Goal: Find specific page/section: Find specific page/section

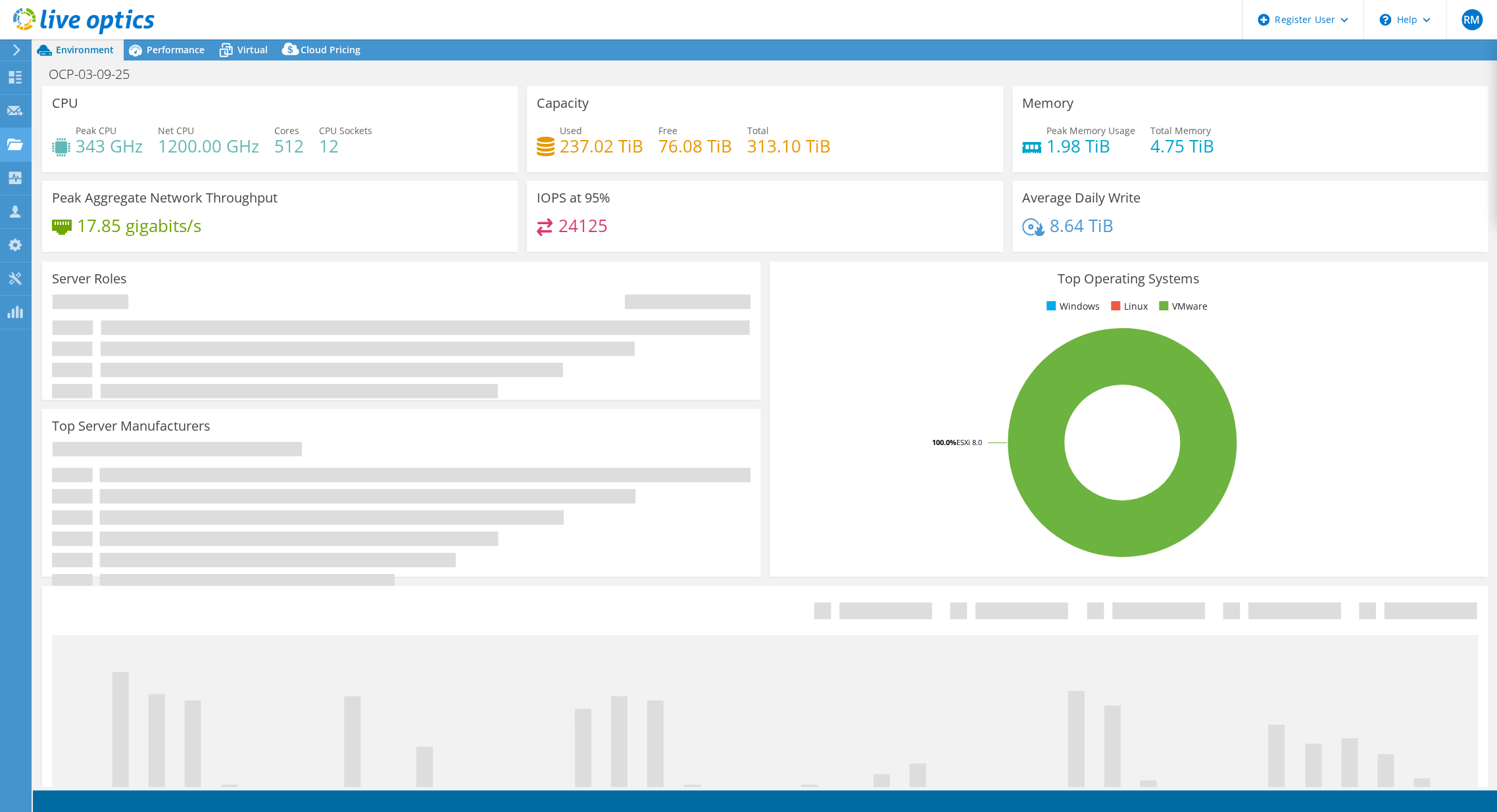
select select "USD"
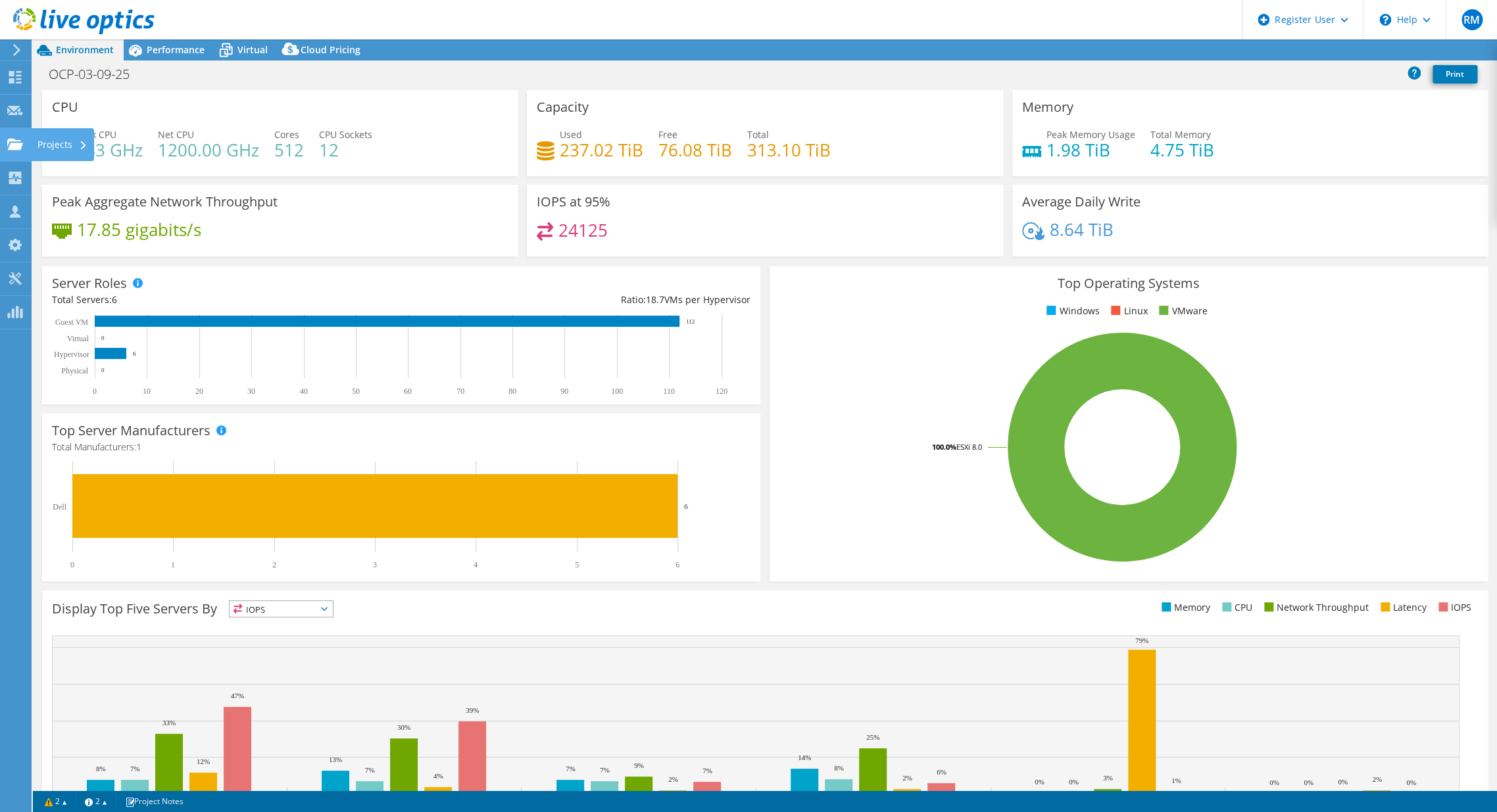
click at [16, 139] on icon at bounding box center [15, 145] width 16 height 13
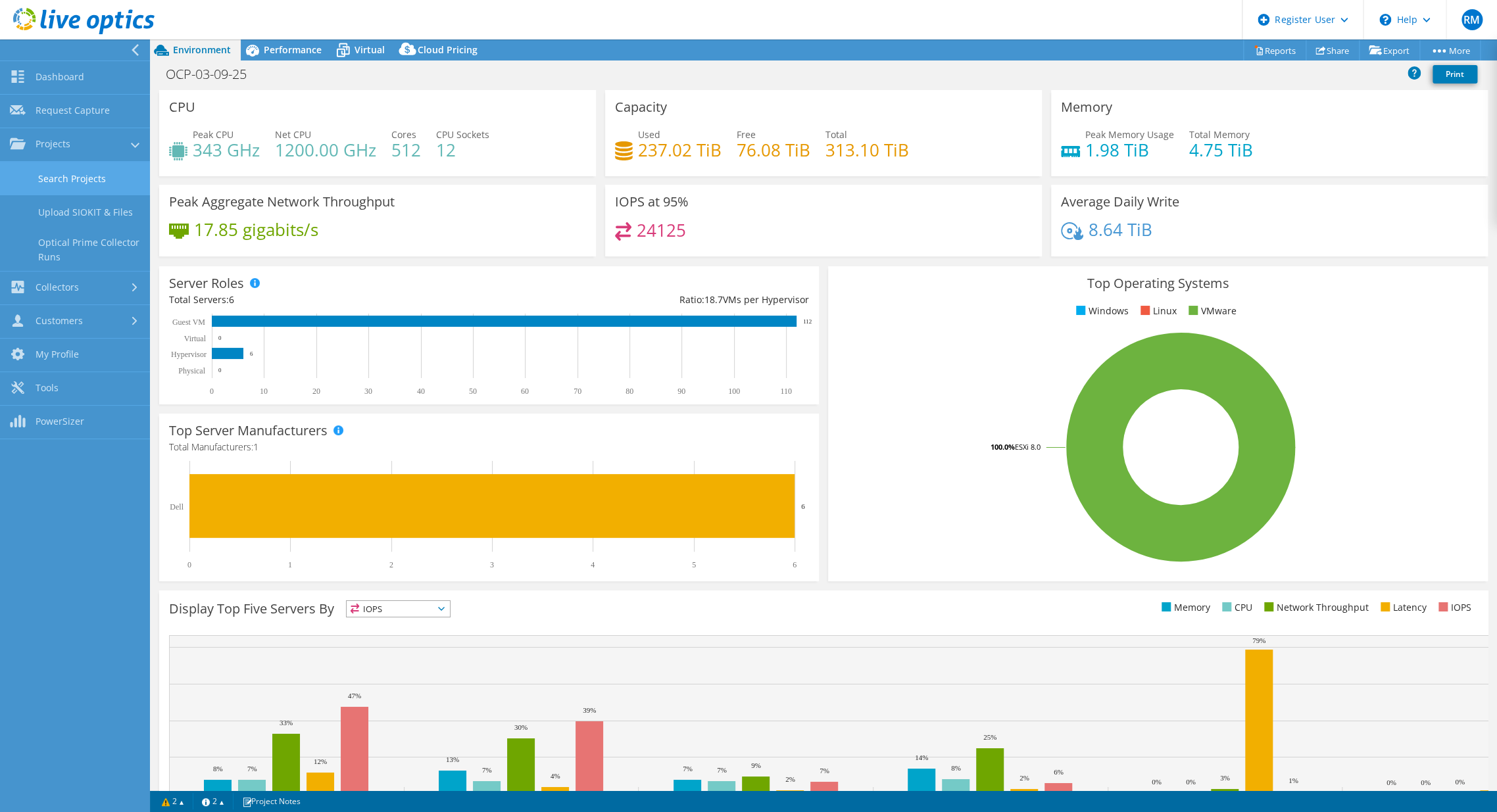
click at [91, 172] on link "Search Projects" at bounding box center [75, 179] width 150 height 34
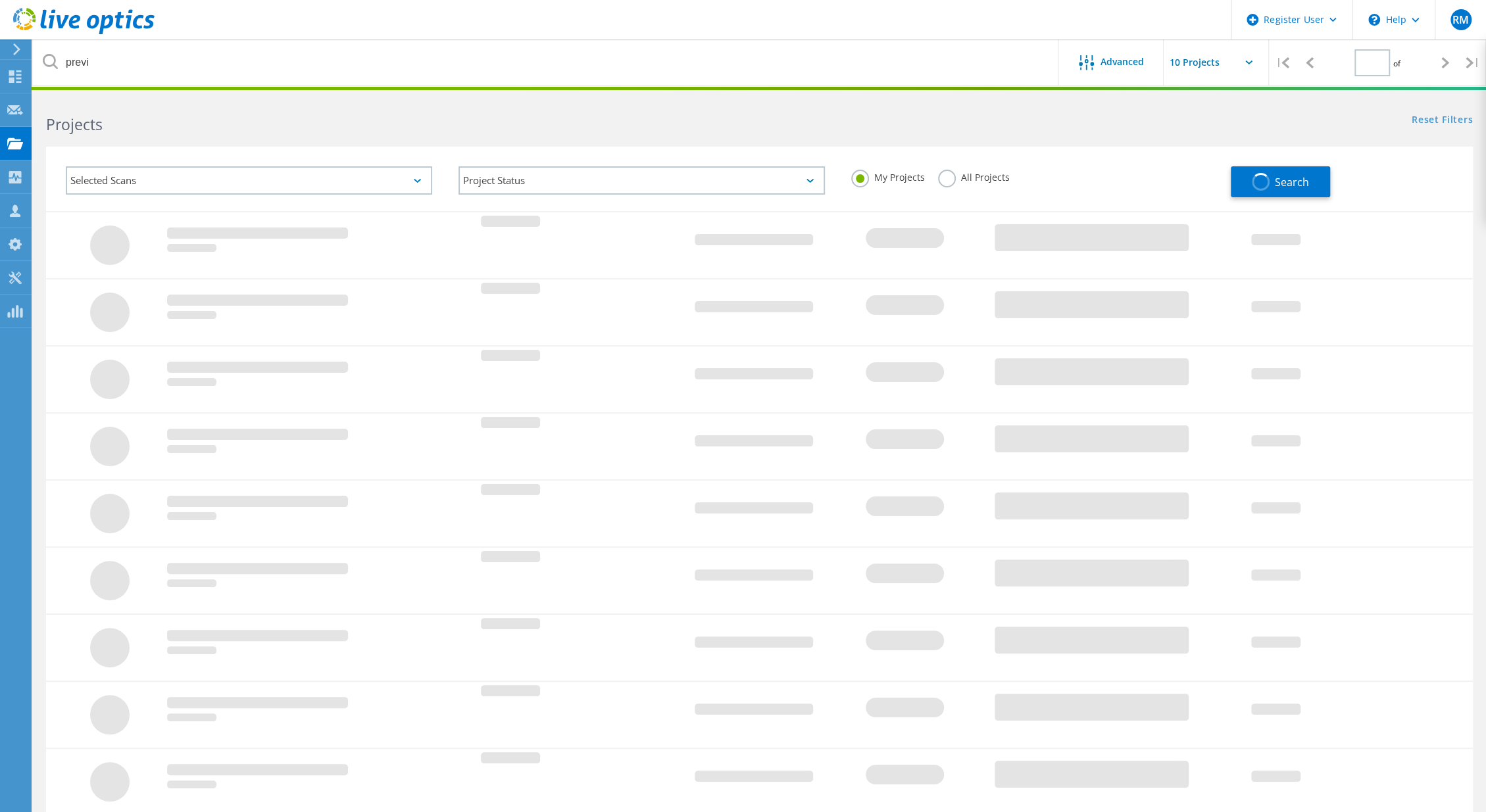
type input "1"
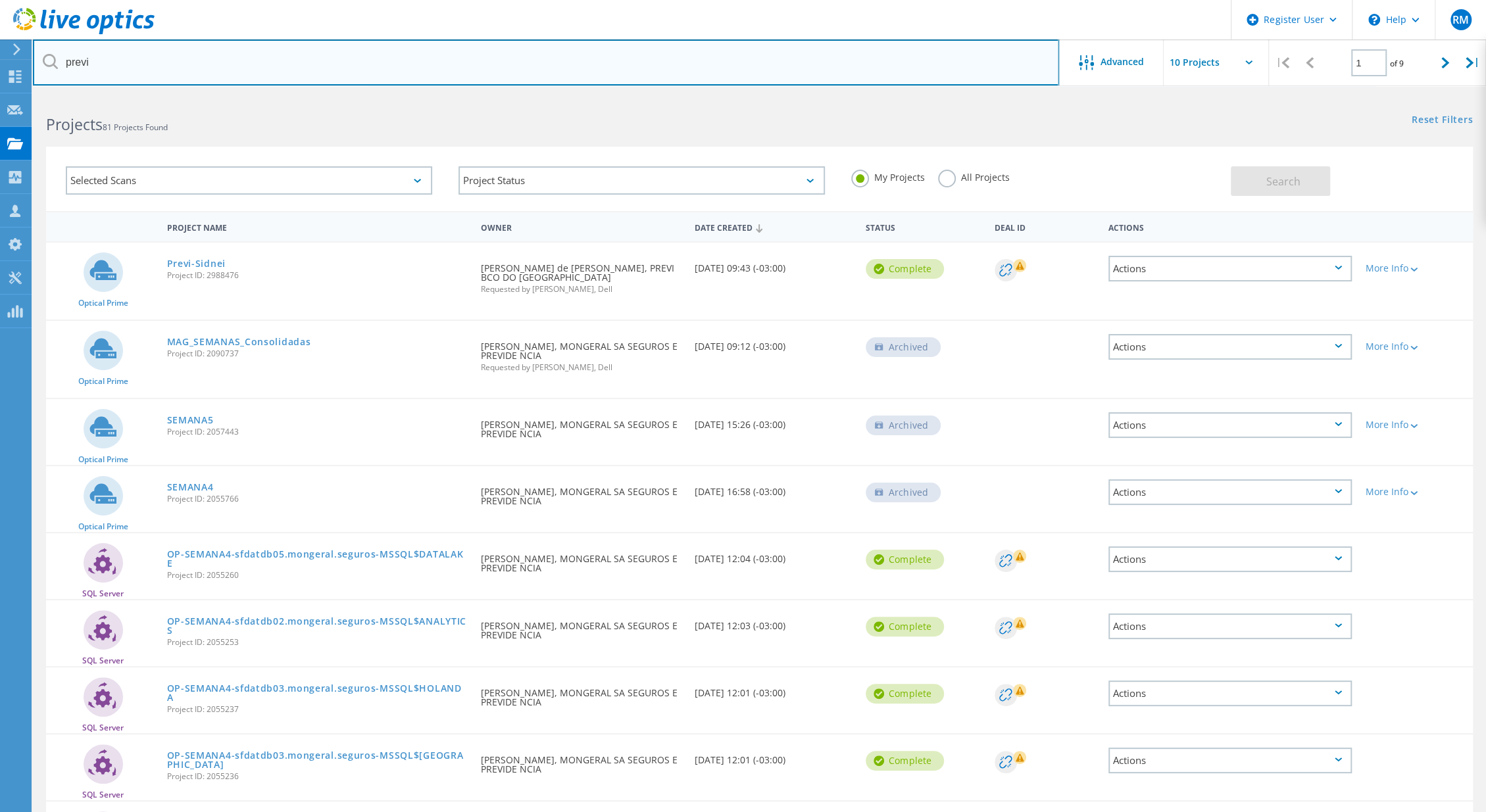
click at [157, 58] on input "previ" at bounding box center [546, 62] width 1026 height 46
type input "luan"
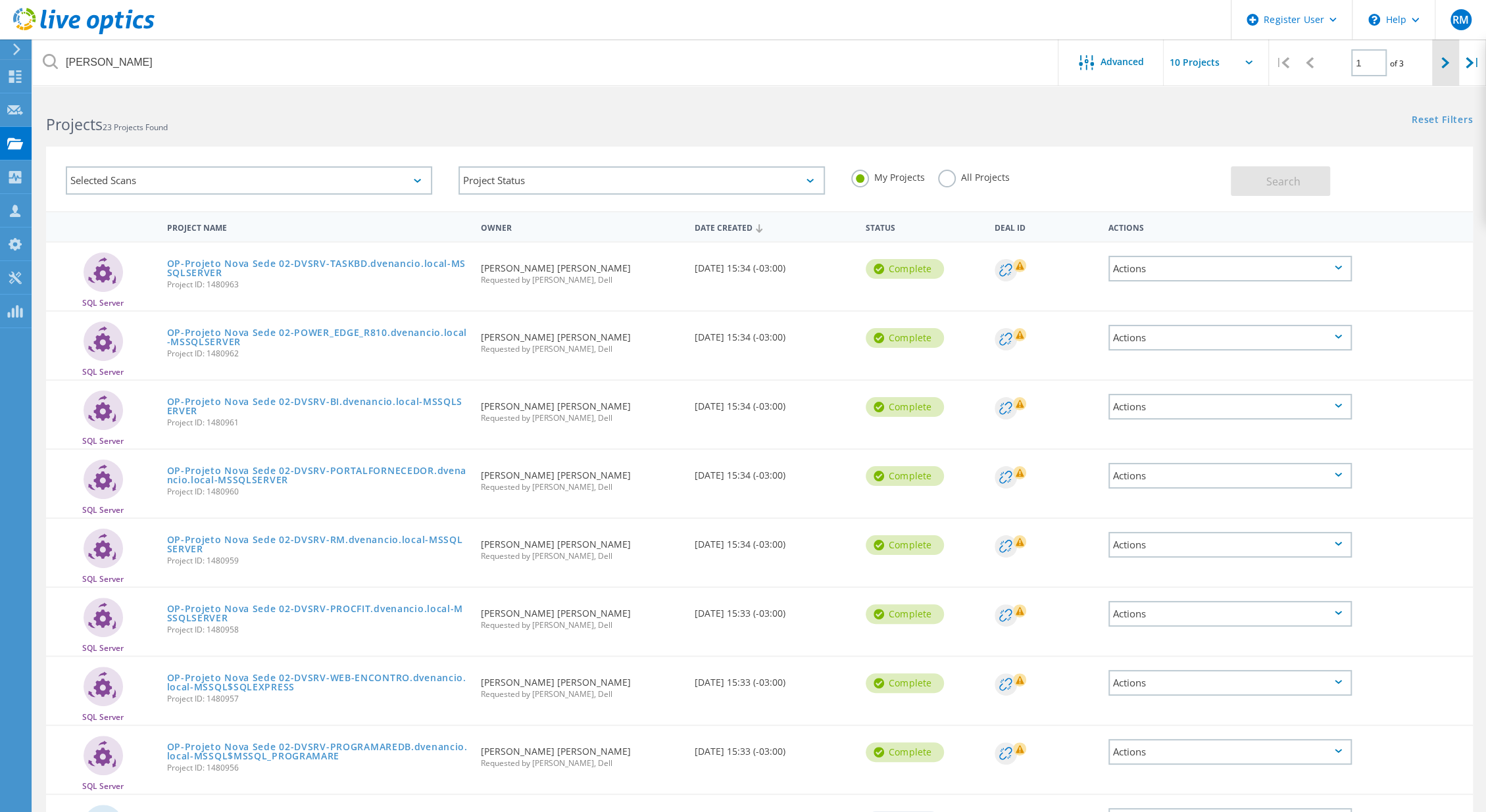
click at [1451, 57] on div at bounding box center [1445, 62] width 27 height 47
click at [1446, 62] on icon at bounding box center [1445, 63] width 8 height 11
type input "3"
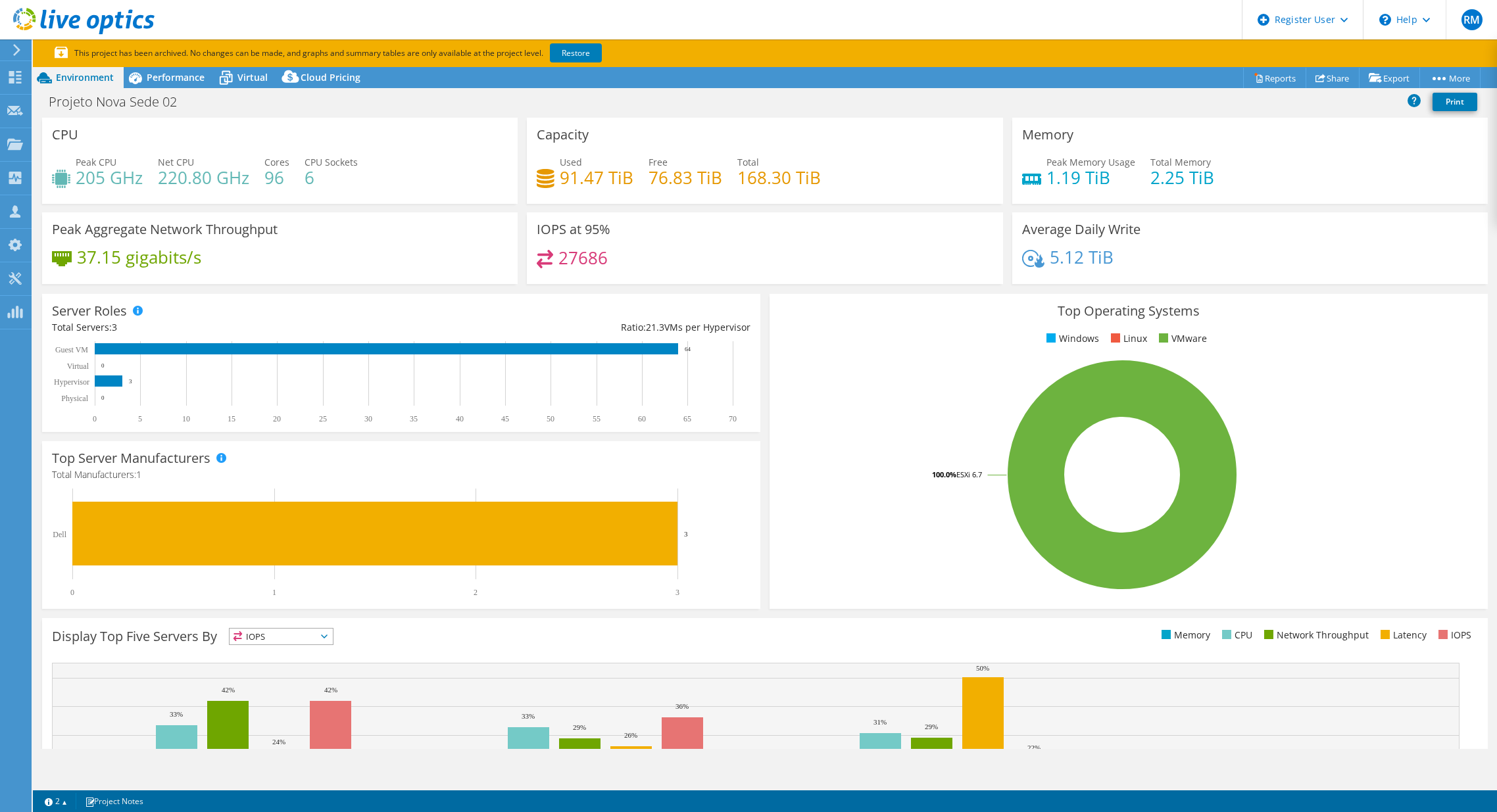
select select "SouthAmerica"
select select "USD"
click at [564, 48] on link "Restore" at bounding box center [576, 52] width 52 height 19
click at [184, 78] on span "Performance" at bounding box center [175, 78] width 58 height 13
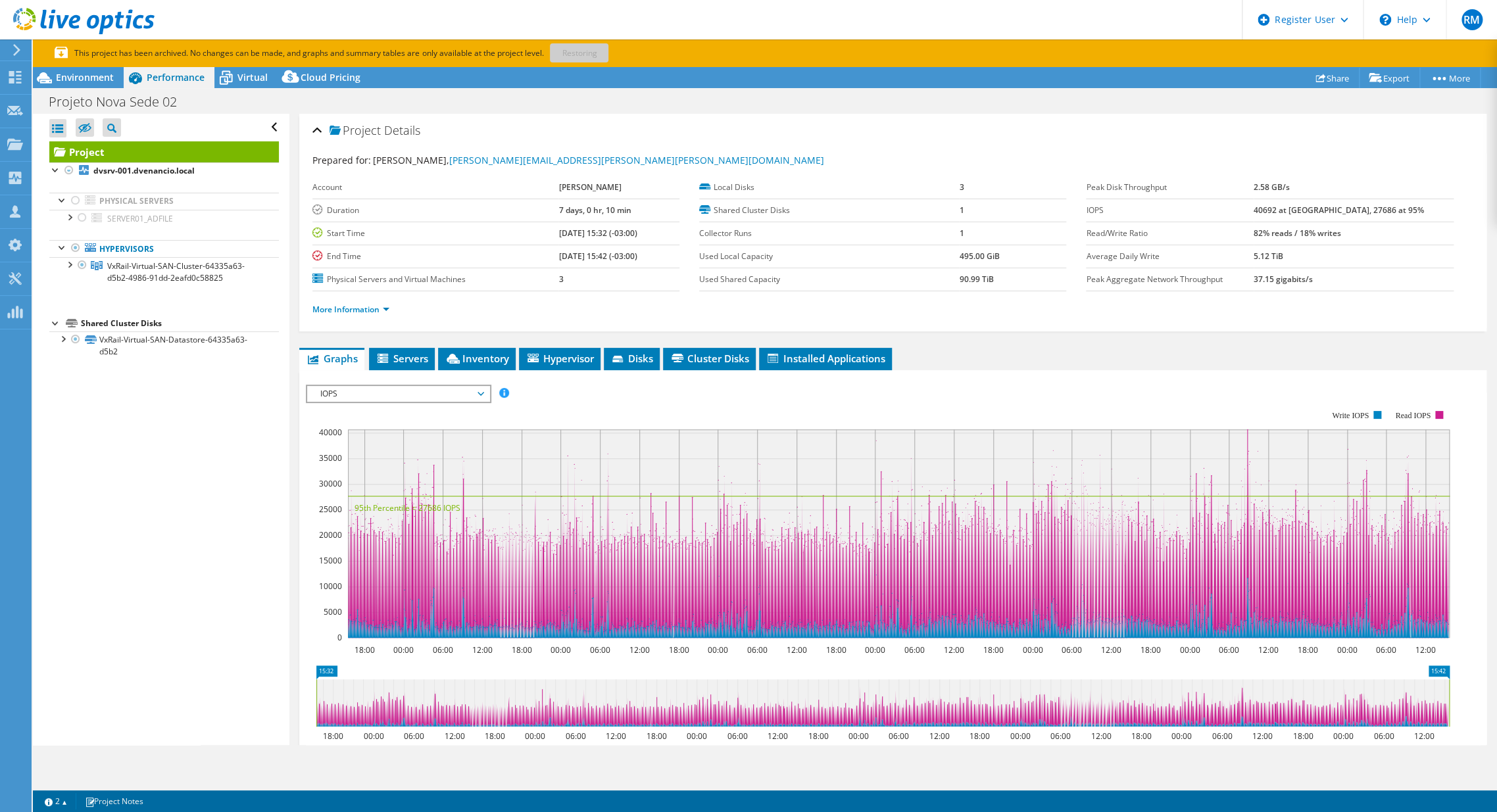
drag, startPoint x: 884, startPoint y: 280, endPoint x: 1263, endPoint y: -89, distance: 529.0
click at [1263, 0] on html "RM Dell User Rodrigo Maia Rodrigo.M.Maia@Dell.com Dell My Profile Log Out \n He…" at bounding box center [748, 406] width 1497 height 812
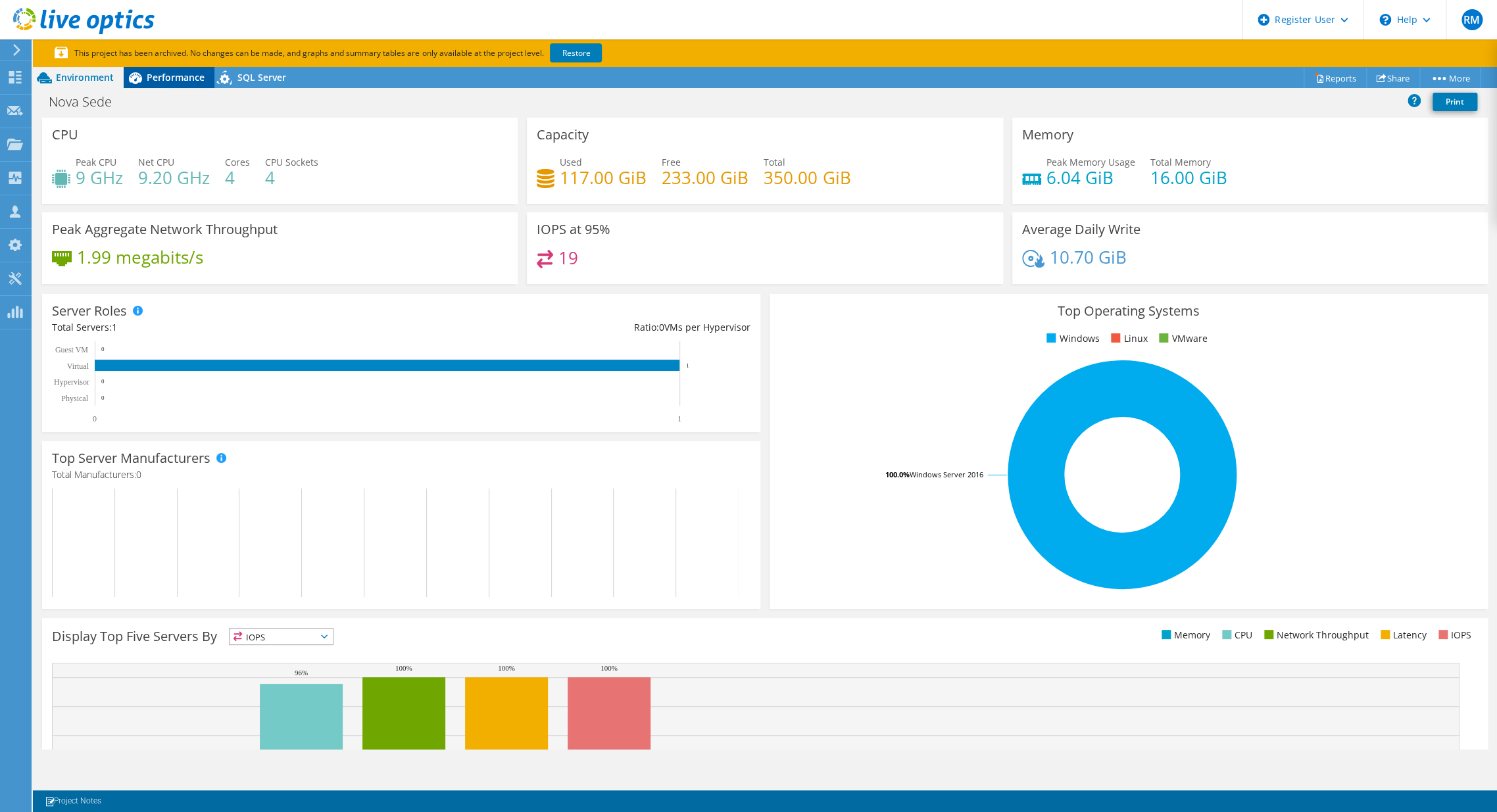
click at [170, 73] on span "Performance" at bounding box center [175, 78] width 58 height 13
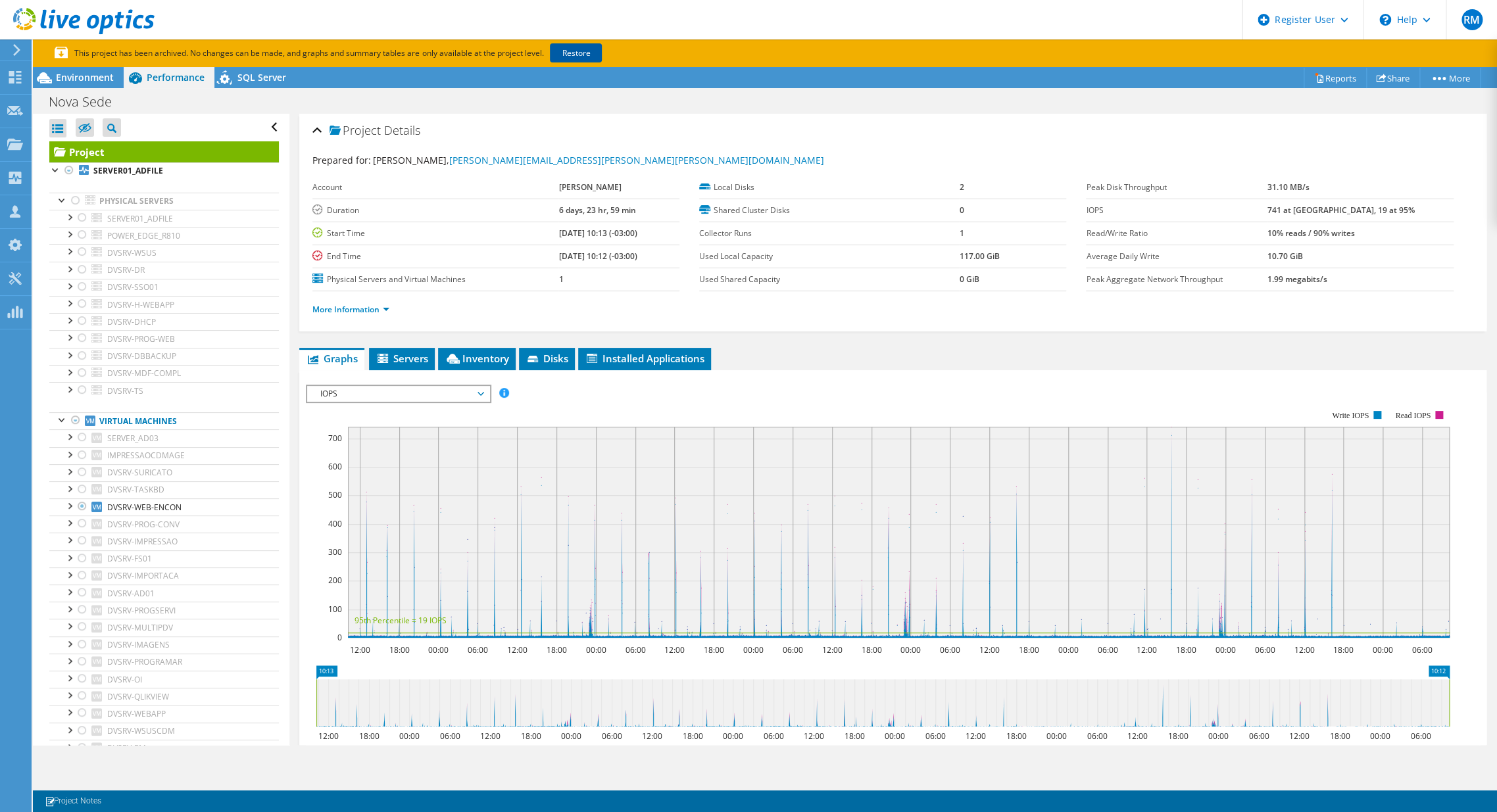
click at [573, 53] on link "Restore" at bounding box center [576, 52] width 52 height 19
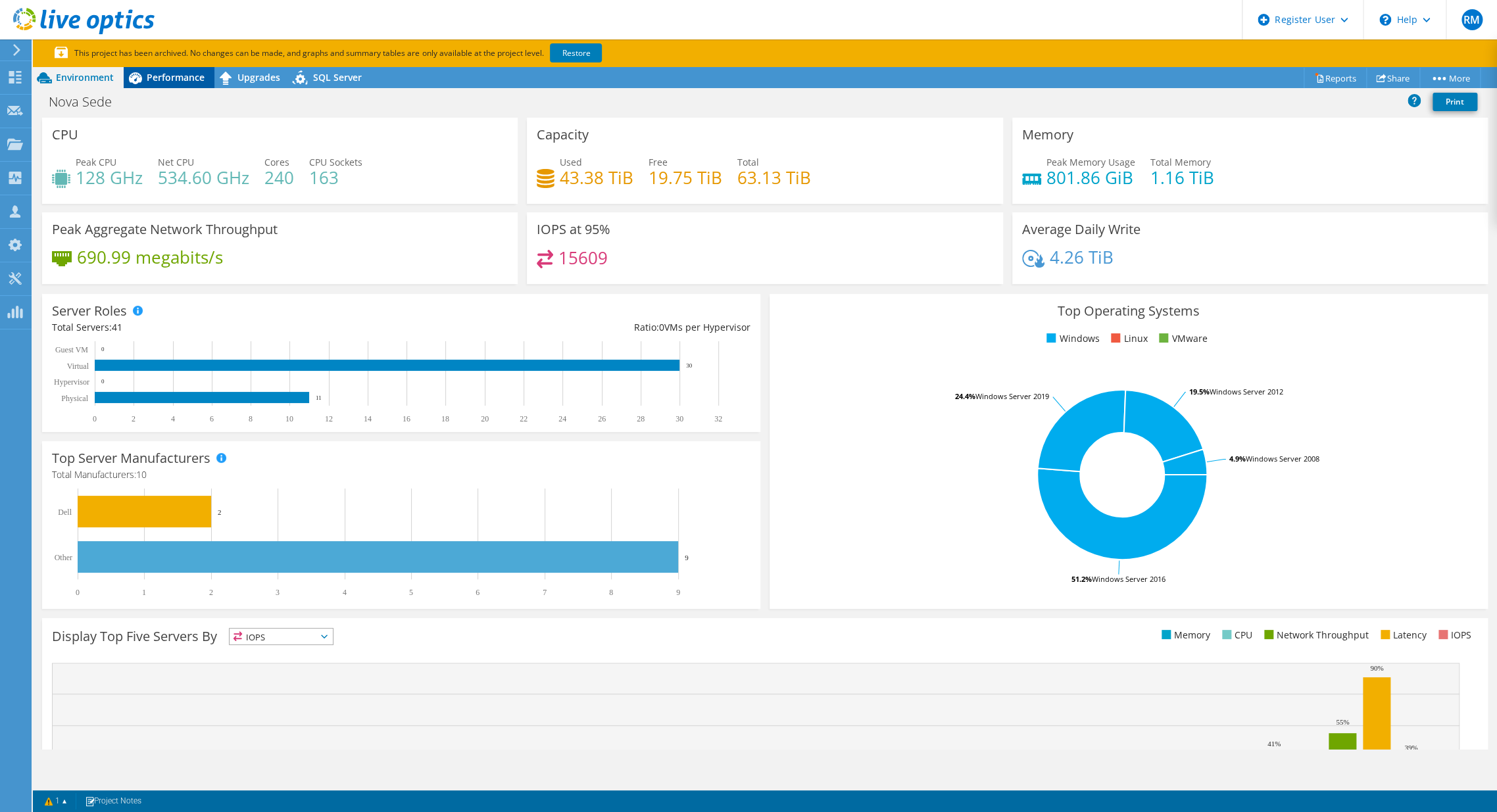
click at [136, 72] on icon at bounding box center [135, 78] width 23 height 23
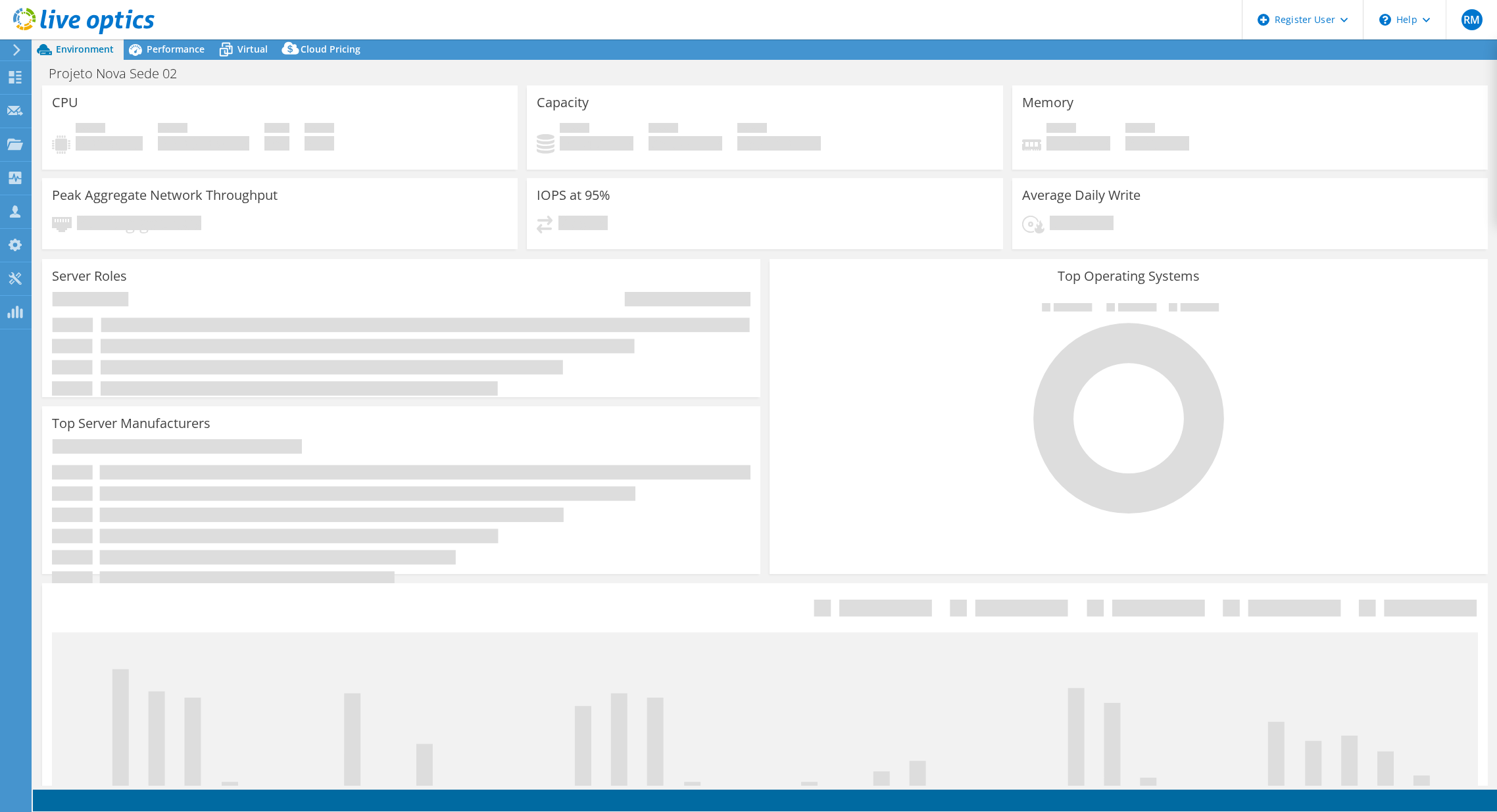
select select "SouthAmerica"
select select "USD"
